Goal: Information Seeking & Learning: Learn about a topic

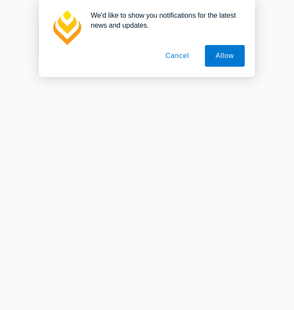
scroll to position [497, 0]
click at [174, 59] on button "Cancel" at bounding box center [177, 56] width 45 height 22
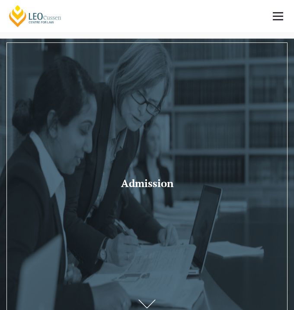
scroll to position [0, 0]
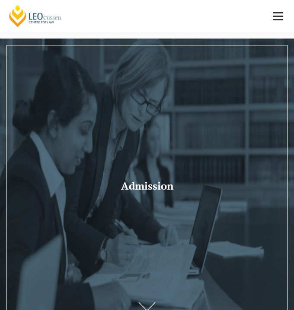
click at [270, 18] on link at bounding box center [278, 16] width 32 height 32
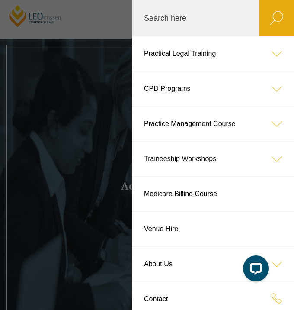
click at [62, 32] on header "Leo Cussen Centre for Law Search here Practical Legal Training Our Practical Le…" at bounding box center [147, 16] width 294 height 32
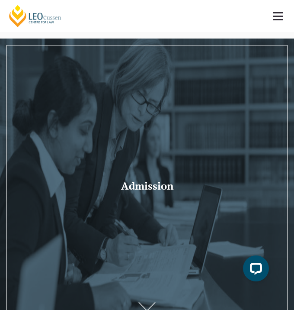
click at [88, 184] on h1 "Admission" at bounding box center [147, 185] width 147 height 11
click at [285, 17] on link at bounding box center [278, 16] width 32 height 32
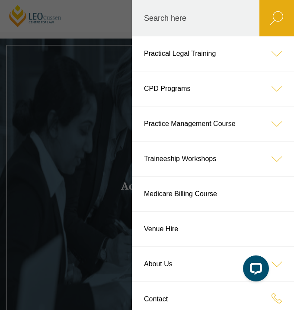
click at [272, 54] on icon at bounding box center [277, 53] width 35 height 35
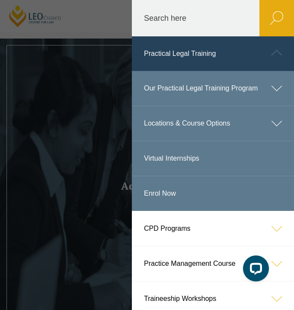
click at [272, 92] on icon at bounding box center [277, 88] width 35 height 35
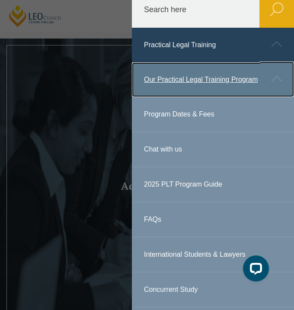
scroll to position [9, 0]
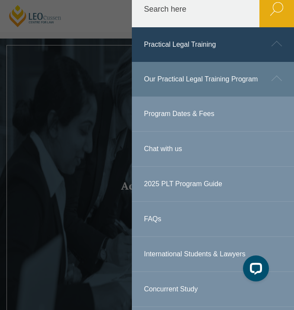
click at [193, 123] on link "Program Dates & Fees" at bounding box center [213, 114] width 162 height 35
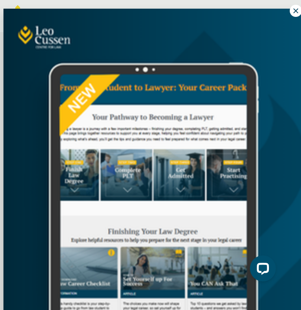
click at [292, 13] on icon at bounding box center [296, 11] width 8 height 8
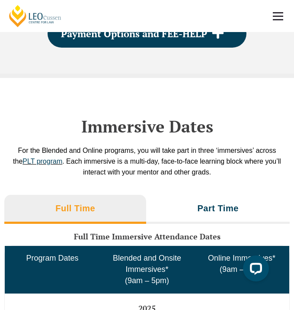
scroll to position [1922, 0]
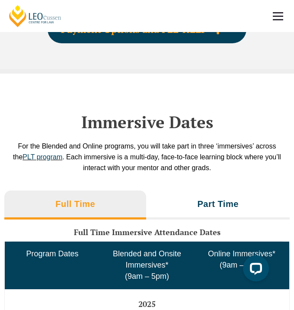
click at [213, 36] on span at bounding box center [218, 29] width 22 height 14
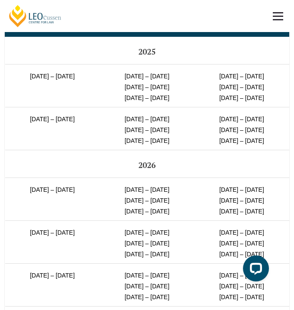
scroll to position [2382, 0]
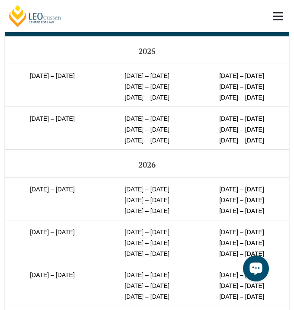
click at [258, 271] on div "Open LiveChat chat widget" at bounding box center [256, 268] width 15 height 15
